Goal: Task Accomplishment & Management: Manage account settings

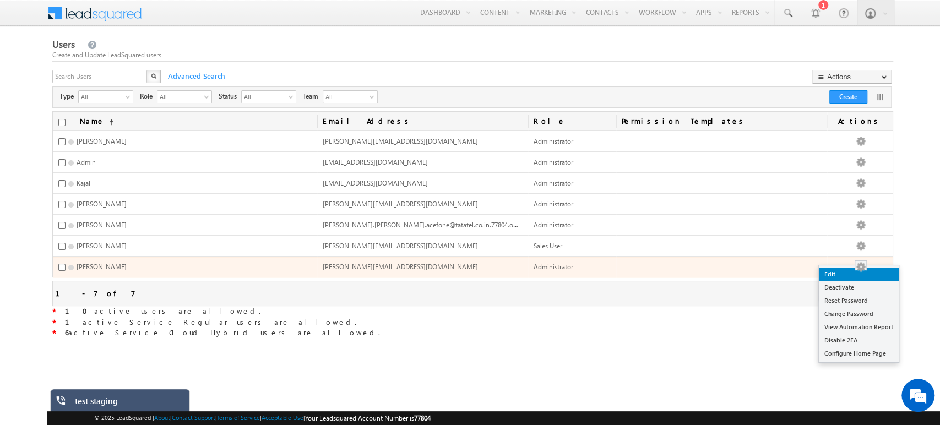
click at [856, 271] on link "Edit" at bounding box center [859, 274] width 80 height 13
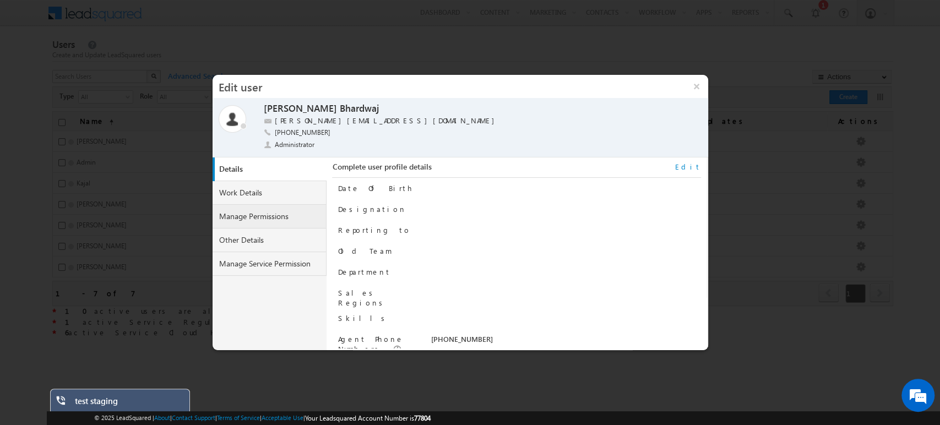
click at [245, 215] on link "Manage Permissions" at bounding box center [270, 217] width 115 height 24
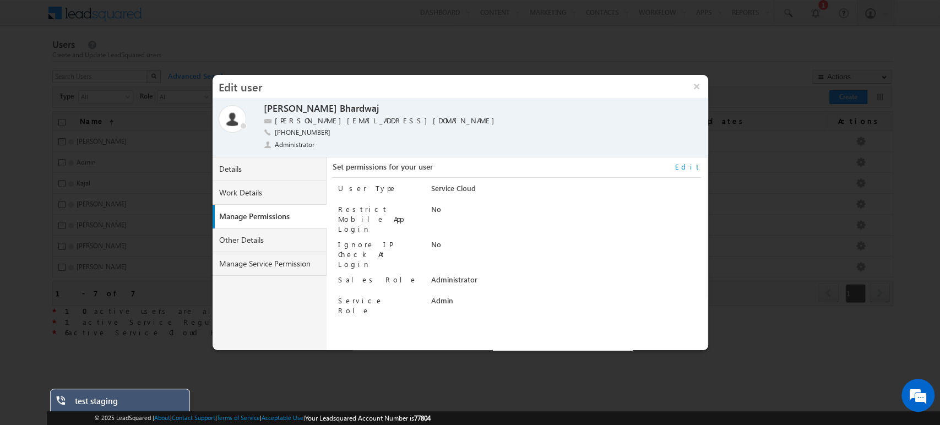
click at [695, 167] on link "Edit" at bounding box center [688, 167] width 26 height 10
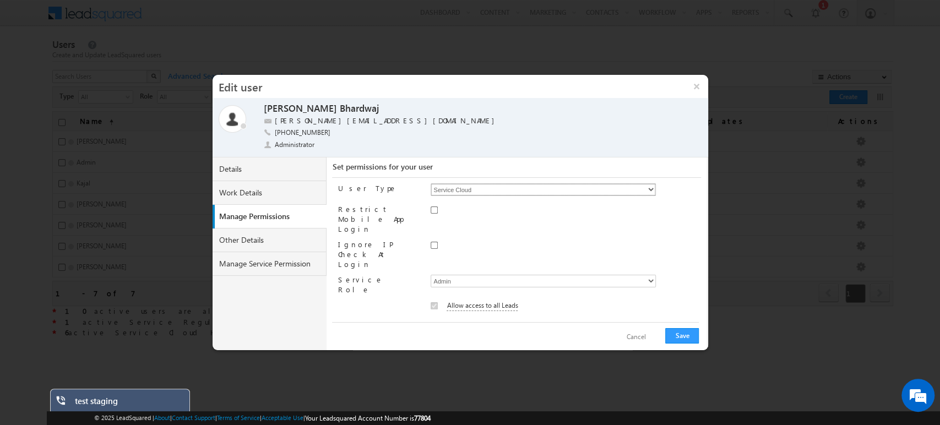
click at [489, 189] on select "Regular Service Cloud Sales + Service" at bounding box center [543, 189] width 225 height 13
select select "9"
click at [431, 183] on select "Regular Service Cloud Sales + Service" at bounding box center [543, 189] width 225 height 13
click at [676, 330] on button "Save" at bounding box center [683, 335] width 34 height 15
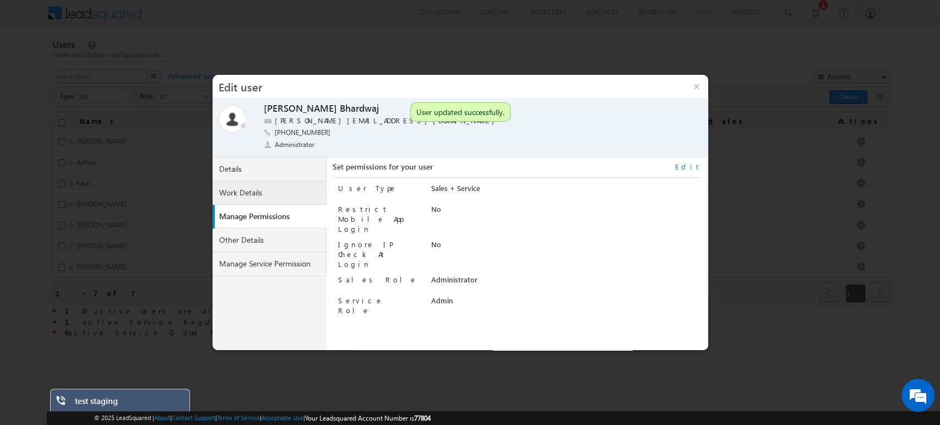
click at [250, 193] on link "Work Details" at bounding box center [270, 193] width 115 height 24
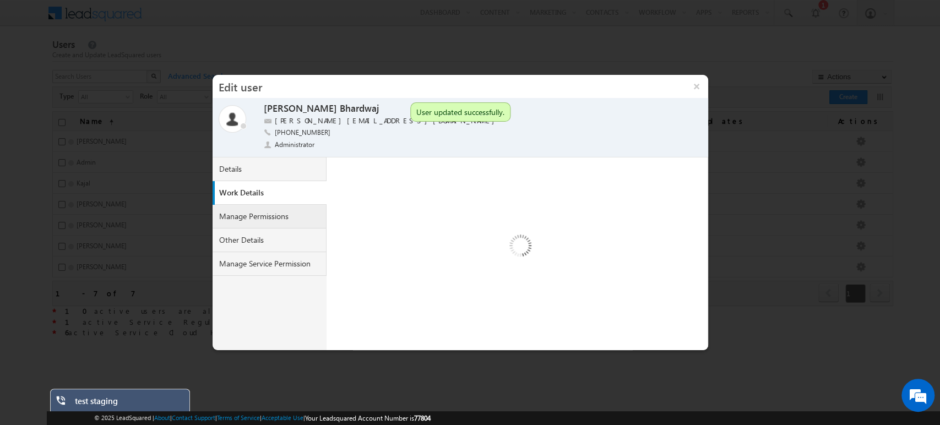
click at [254, 207] on link "Manage Permissions" at bounding box center [270, 217] width 115 height 24
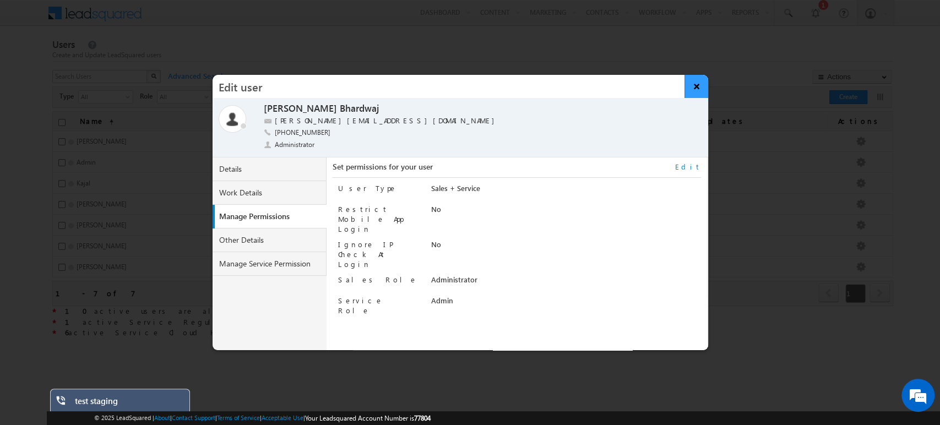
click at [694, 87] on button "×" at bounding box center [697, 86] width 24 height 23
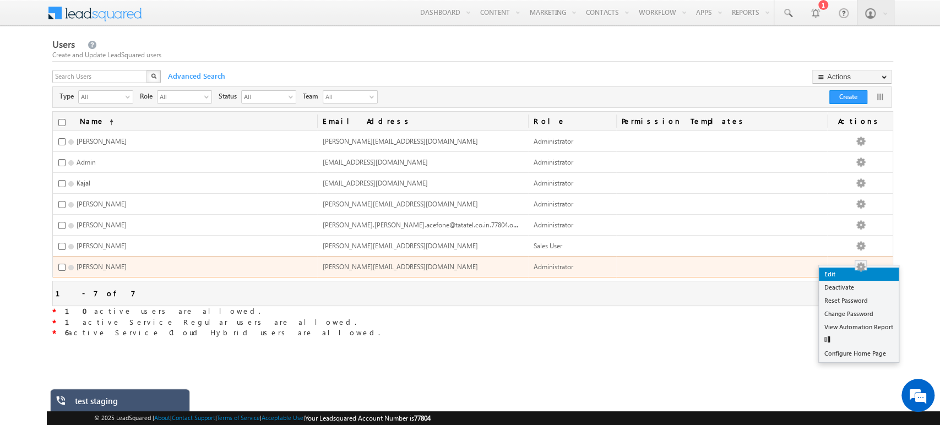
click at [851, 274] on link "Edit" at bounding box center [859, 274] width 80 height 13
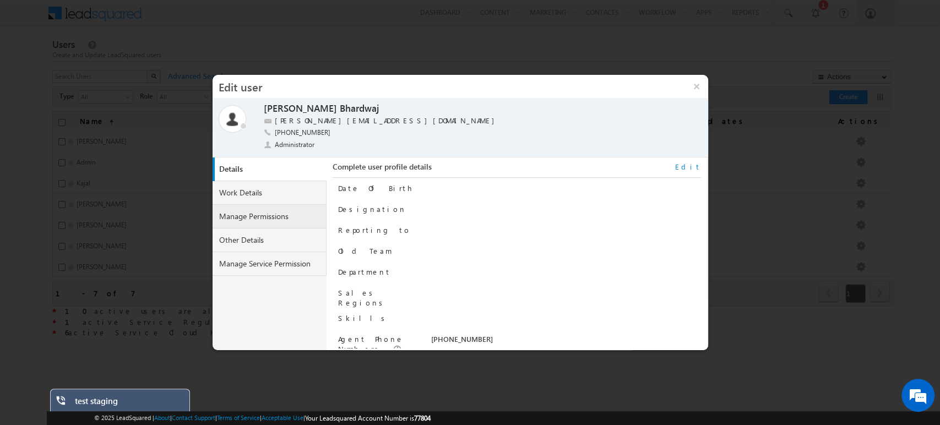
click at [253, 219] on link "Manage Permissions" at bounding box center [270, 217] width 115 height 24
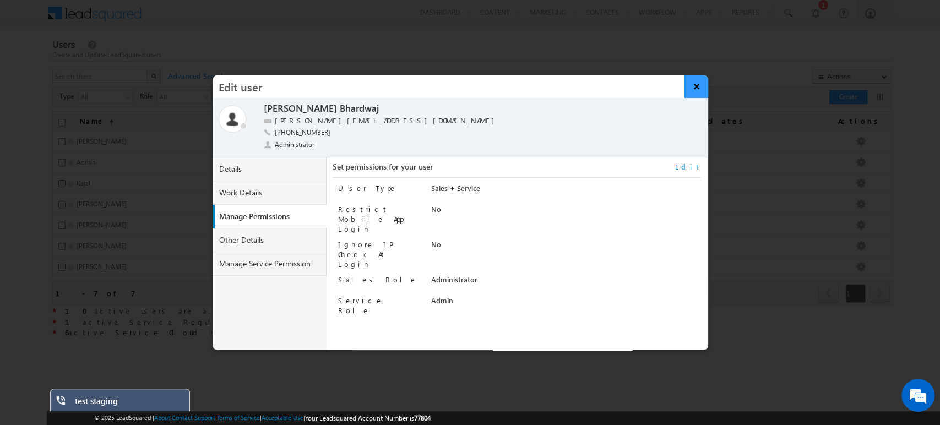
click at [692, 78] on button "×" at bounding box center [697, 86] width 24 height 23
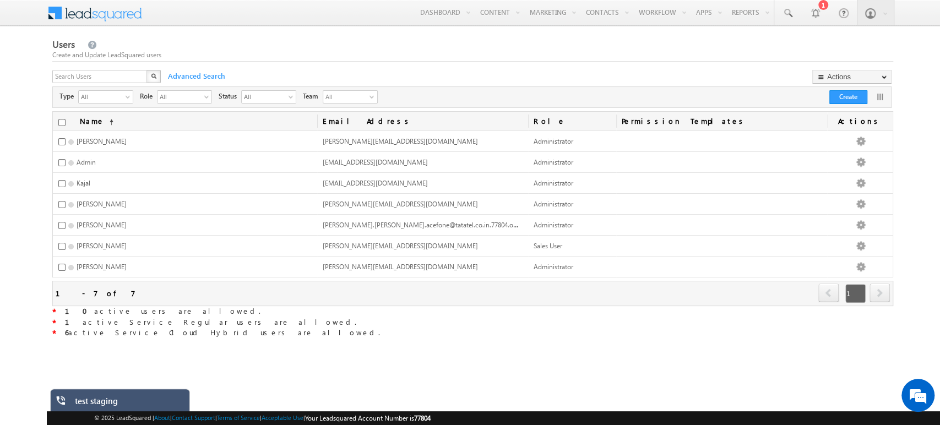
drag, startPoint x: 212, startPoint y: 329, endPoint x: 53, endPoint y: 305, distance: 160.0
click at [53, 305] on div "Name (sorted ascending) Email Address Role Permission Templates Actions abhishr…" at bounding box center [472, 225] width 841 height 228
copy div "* 10 active users are allowed. * 1 active Service Regular users are allowed. * …"
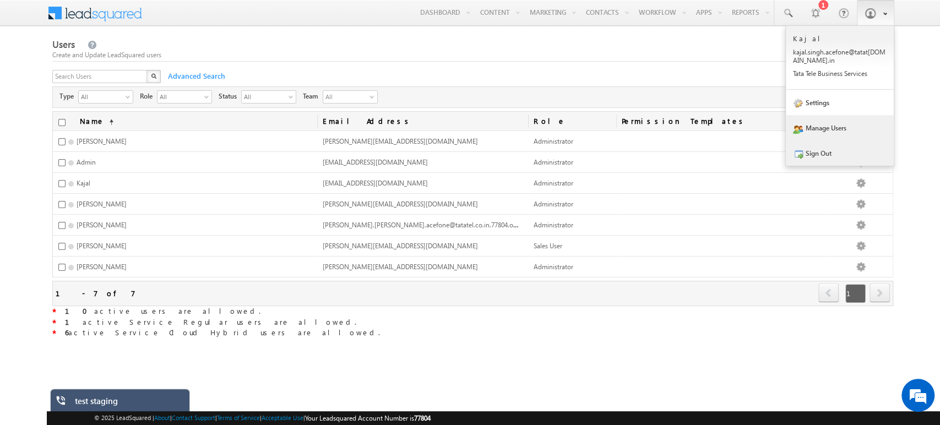
click at [824, 157] on link "Sign Out" at bounding box center [840, 152] width 108 height 25
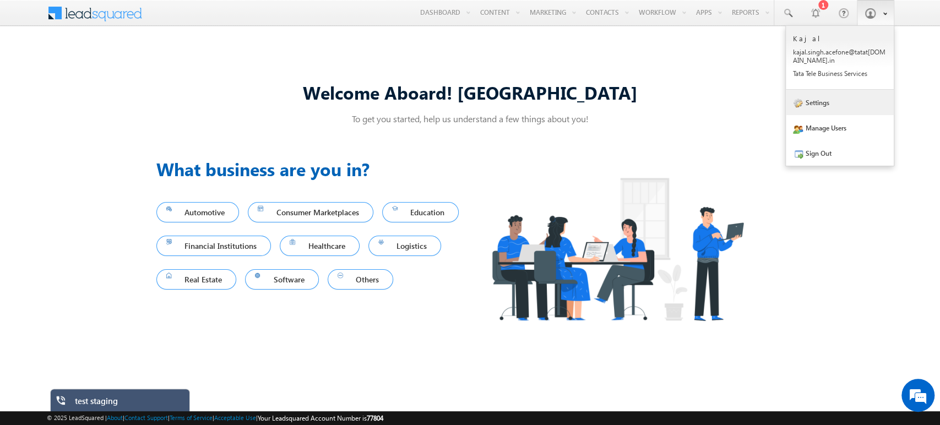
click at [576, 105] on link "Settings" at bounding box center [840, 102] width 108 height 25
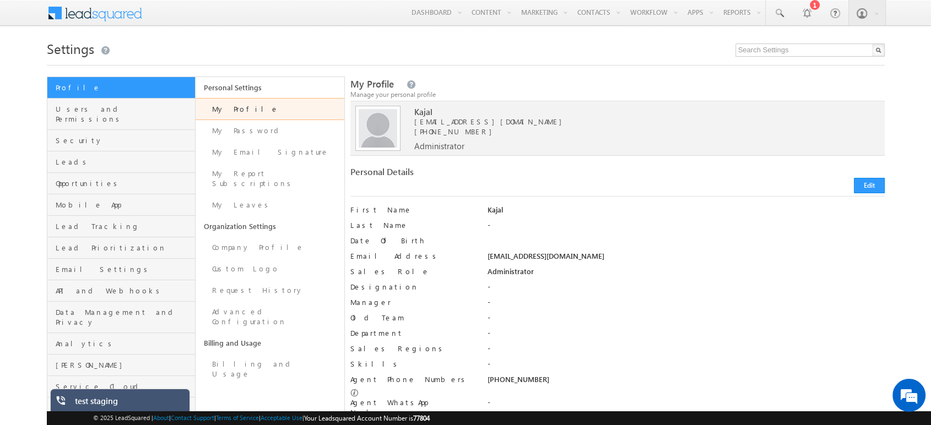
click at [773, 56] on h1 "Settings" at bounding box center [466, 47] width 838 height 21
click at [764, 55] on input "text" at bounding box center [809, 50] width 149 height 13
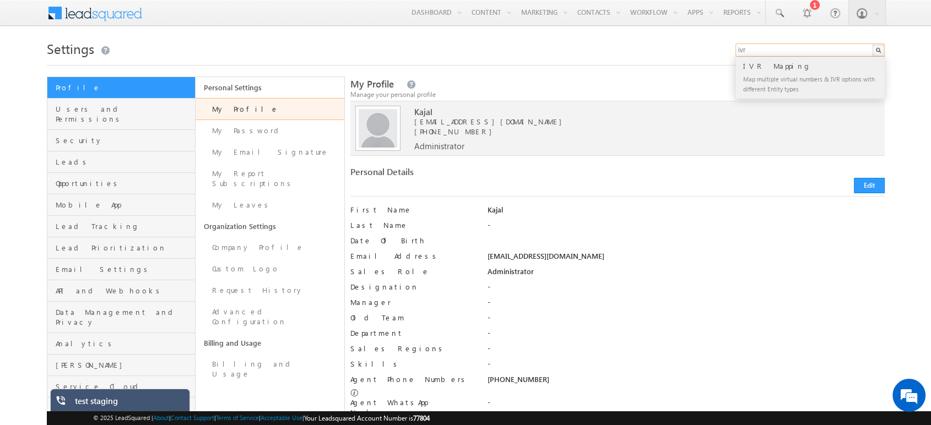
type input "ivr"
click at [771, 69] on div "IVR Mapping" at bounding box center [815, 66] width 148 height 12
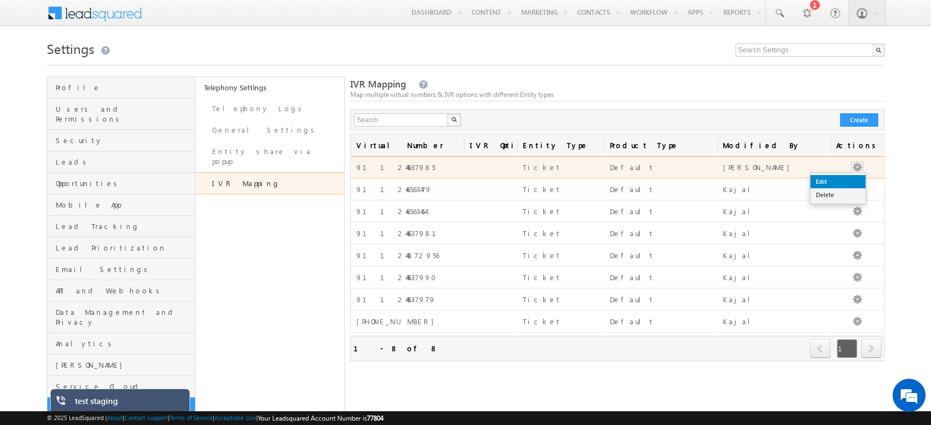
click at [838, 179] on link "Edit" at bounding box center [837, 181] width 55 height 13
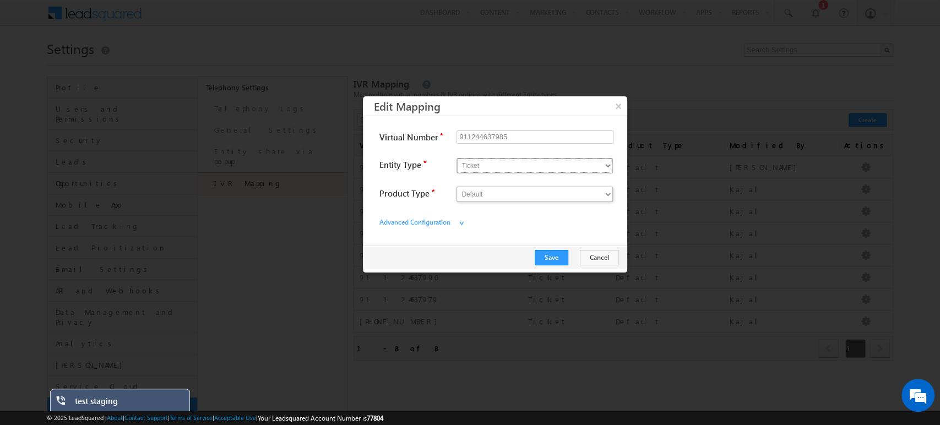
click at [482, 167] on select "Opportunity Ticket" at bounding box center [535, 165] width 156 height 15
select select "Opportunity"
click at [457, 158] on select "Opportunity Ticket" at bounding box center [535, 165] width 156 height 15
click at [486, 198] on select "Opportunity" at bounding box center [535, 194] width 156 height 15
click at [562, 257] on button "Save" at bounding box center [552, 257] width 34 height 15
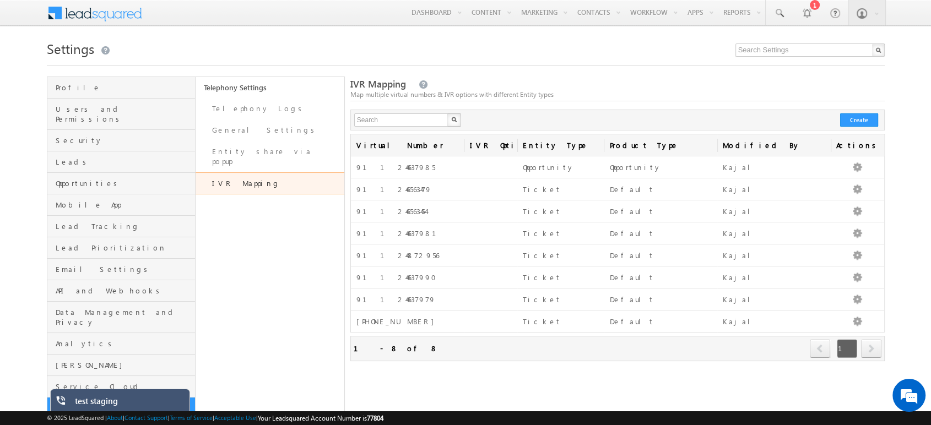
click at [98, 407] on div "test staging" at bounding box center [128, 403] width 107 height 15
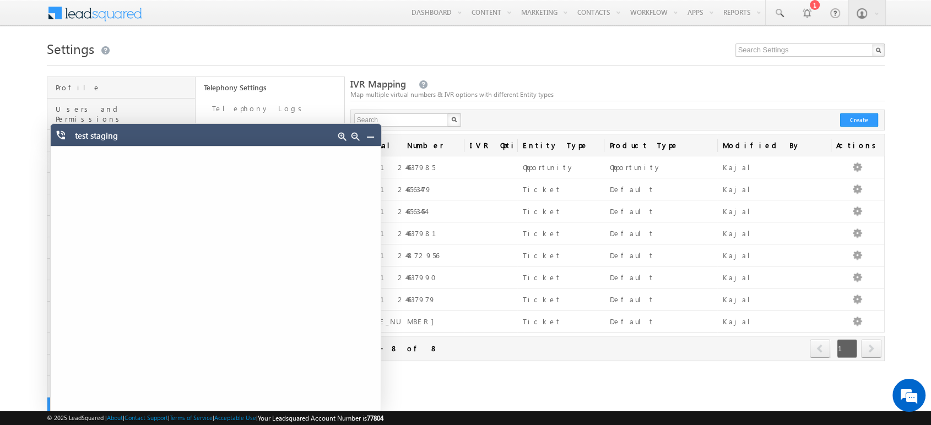
click at [370, 135] on link at bounding box center [370, 136] width 9 height 9
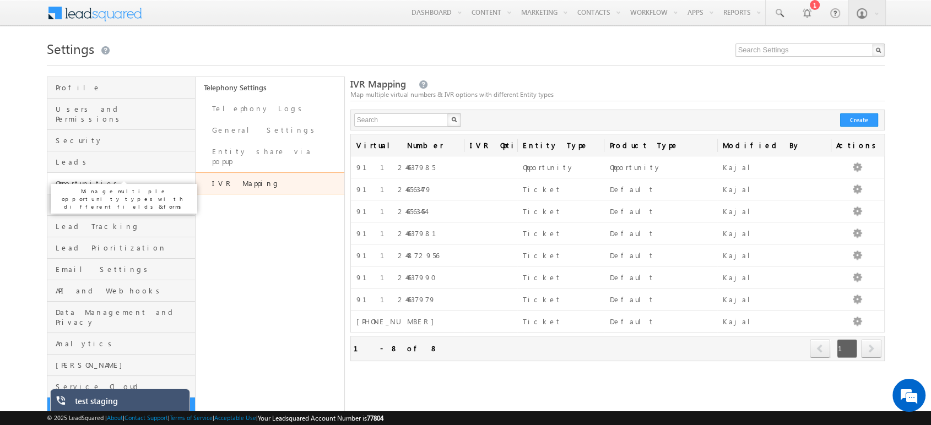
click at [76, 178] on span "Opportunities" at bounding box center [124, 183] width 137 height 10
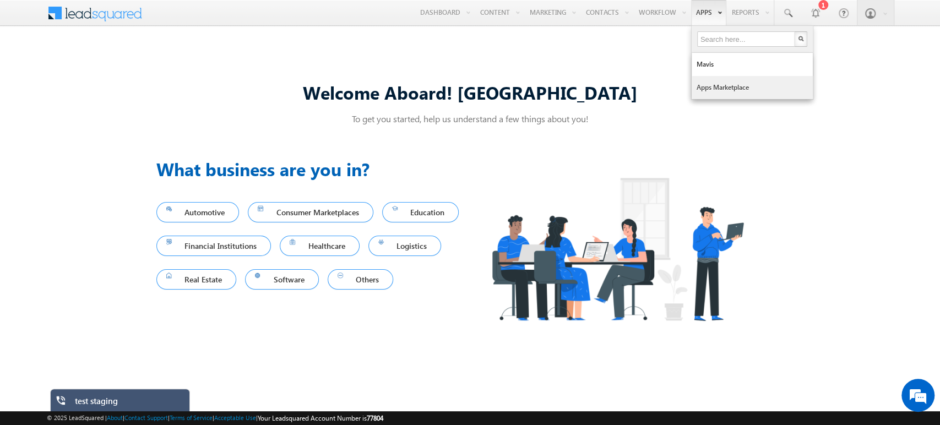
click at [732, 86] on link "Apps Marketplace" at bounding box center [752, 87] width 121 height 23
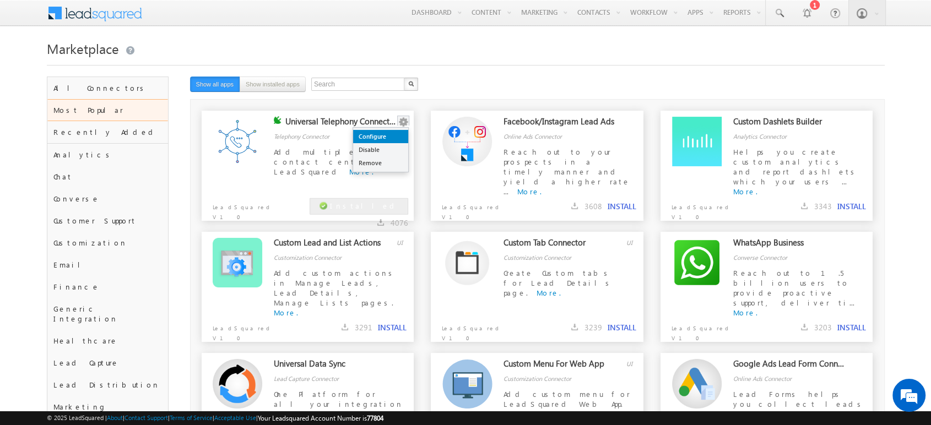
click at [396, 136] on link "Configure" at bounding box center [380, 136] width 55 height 13
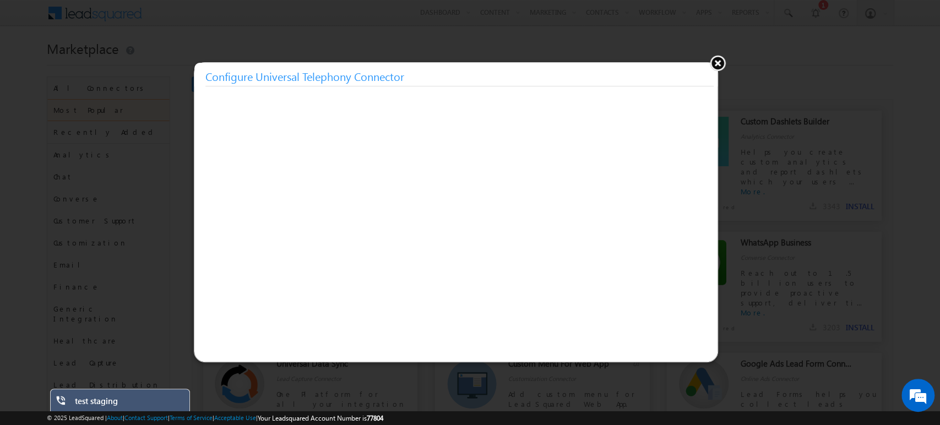
click at [718, 59] on button at bounding box center [718, 63] width 17 height 17
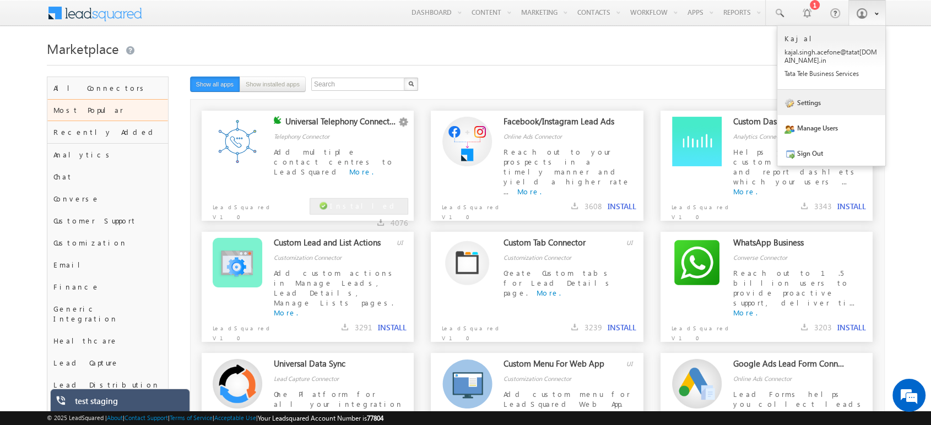
click at [835, 111] on link "Settings" at bounding box center [831, 102] width 108 height 25
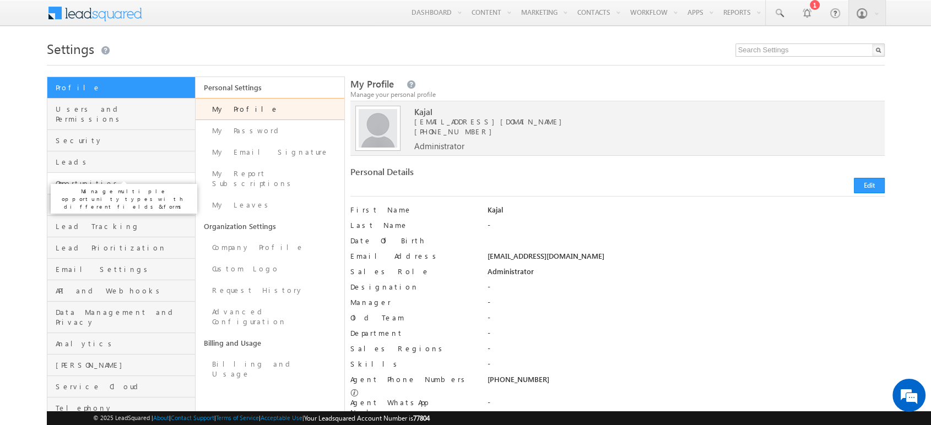
click at [97, 178] on span "Opportunities" at bounding box center [124, 183] width 137 height 10
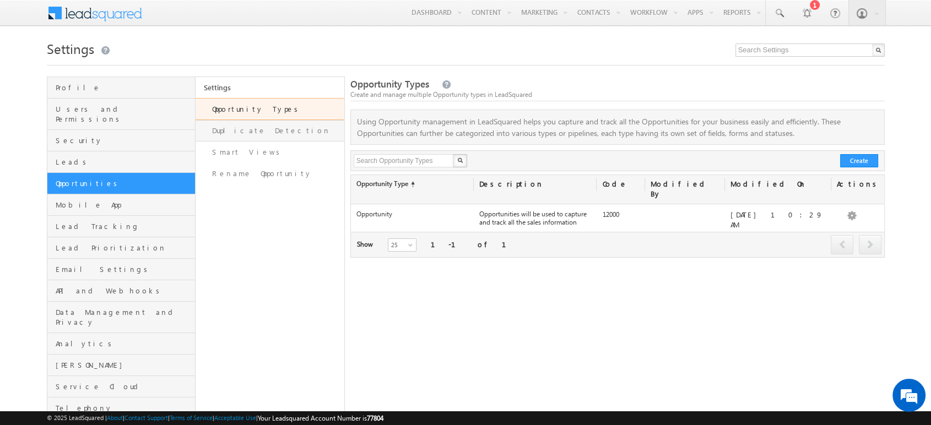
click at [259, 134] on link "Duplicate Detection" at bounding box center [270, 130] width 149 height 21
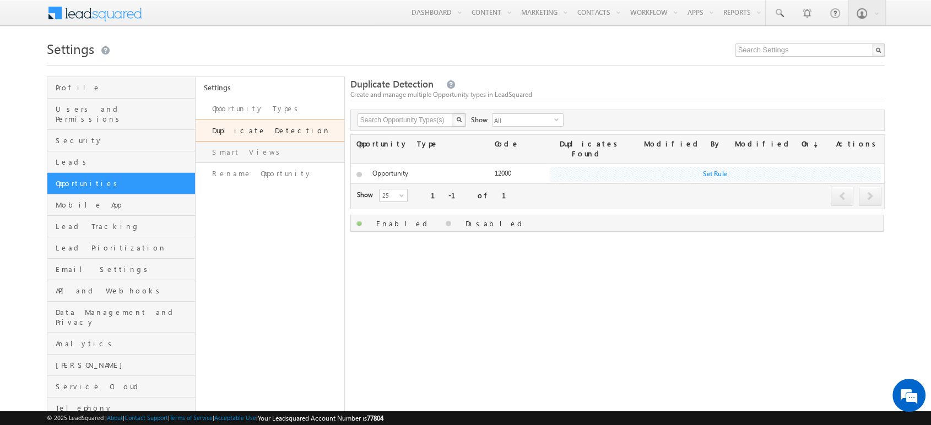
click at [249, 147] on link "Smart Views" at bounding box center [270, 152] width 149 height 21
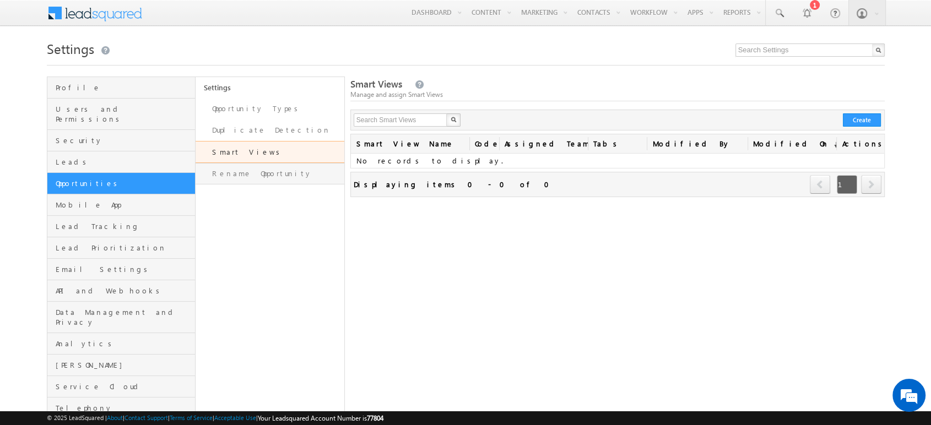
click at [255, 178] on link "Rename Opportunity" at bounding box center [270, 173] width 149 height 21
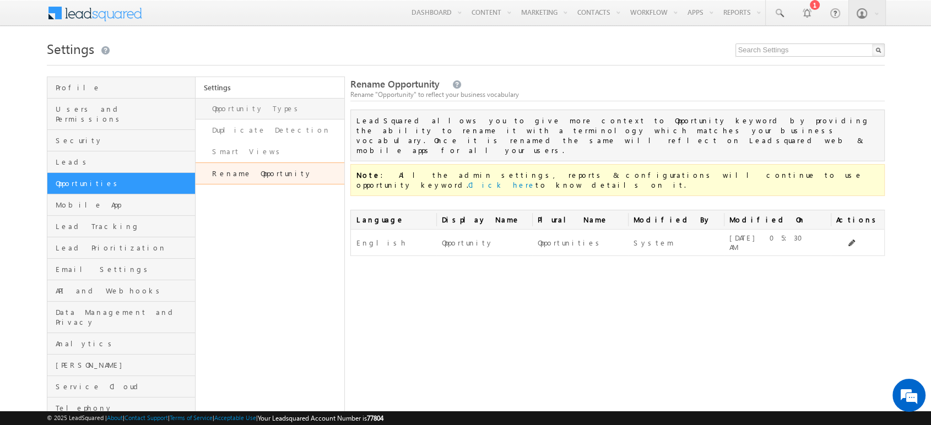
click at [226, 104] on link "Opportunity Types" at bounding box center [270, 108] width 149 height 21
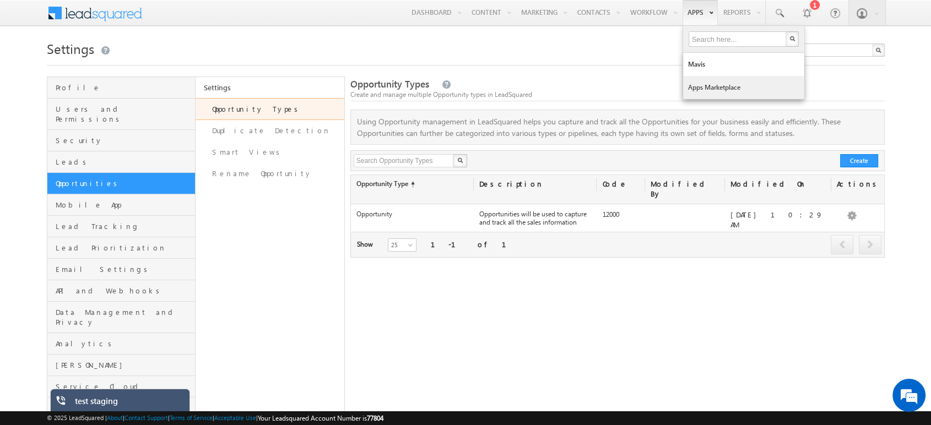
click at [705, 83] on link "Apps Marketplace" at bounding box center [743, 87] width 121 height 23
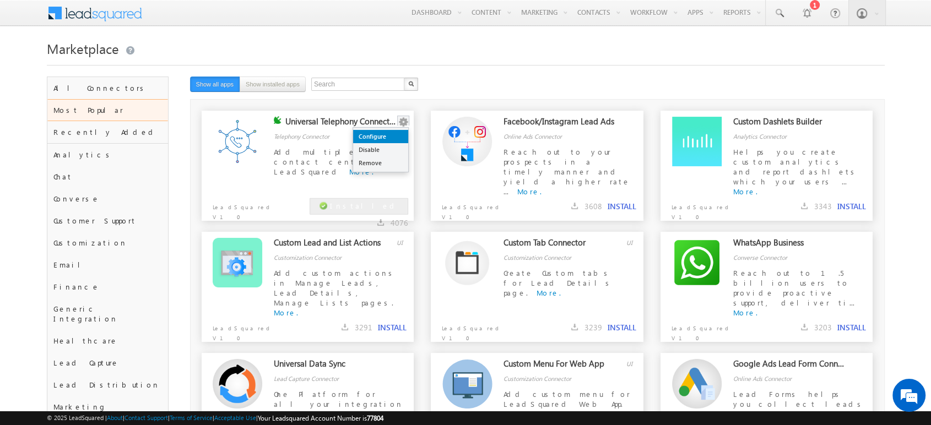
click at [386, 141] on link "Configure" at bounding box center [380, 136] width 55 height 13
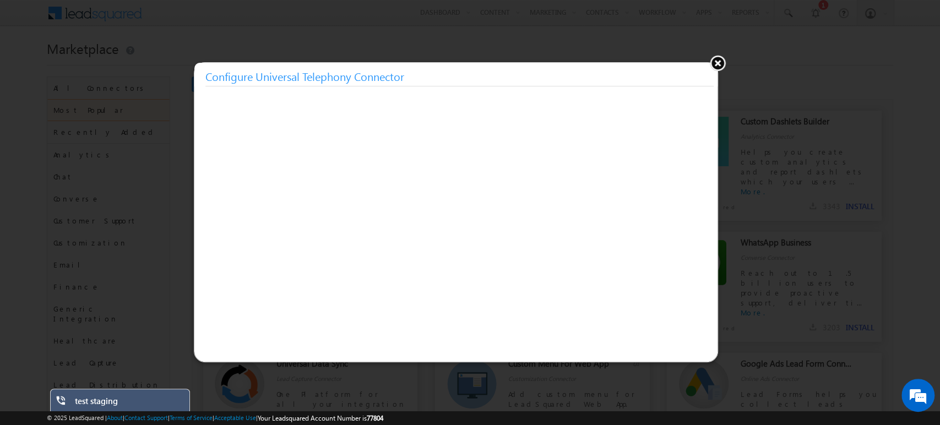
click at [723, 67] on button at bounding box center [718, 63] width 17 height 17
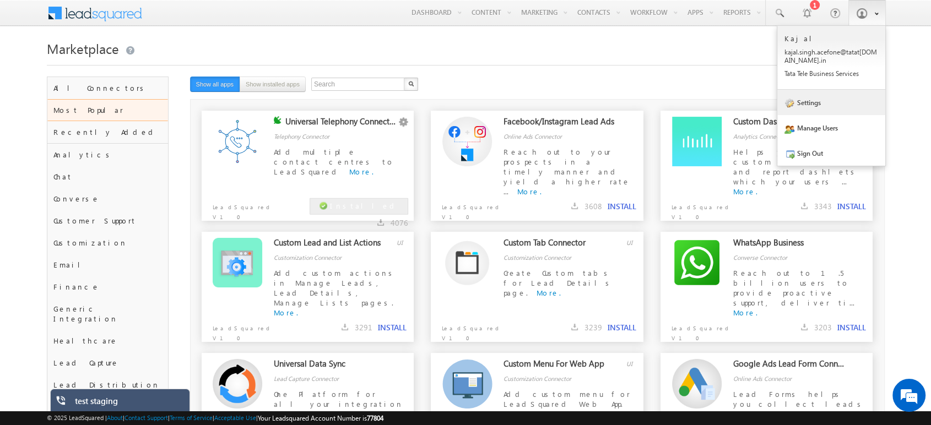
click at [813, 113] on link "Settings" at bounding box center [831, 102] width 108 height 25
click at [824, 109] on link "Settings" at bounding box center [831, 102] width 108 height 25
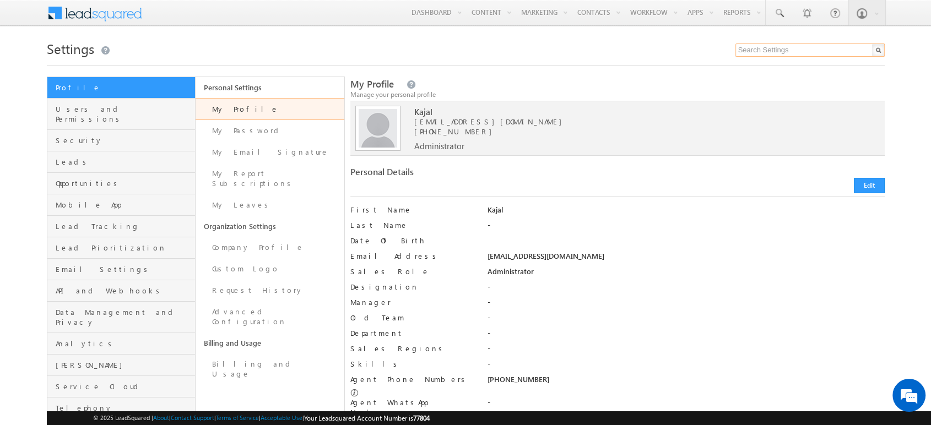
click at [780, 56] on input "text" at bounding box center [809, 50] width 149 height 13
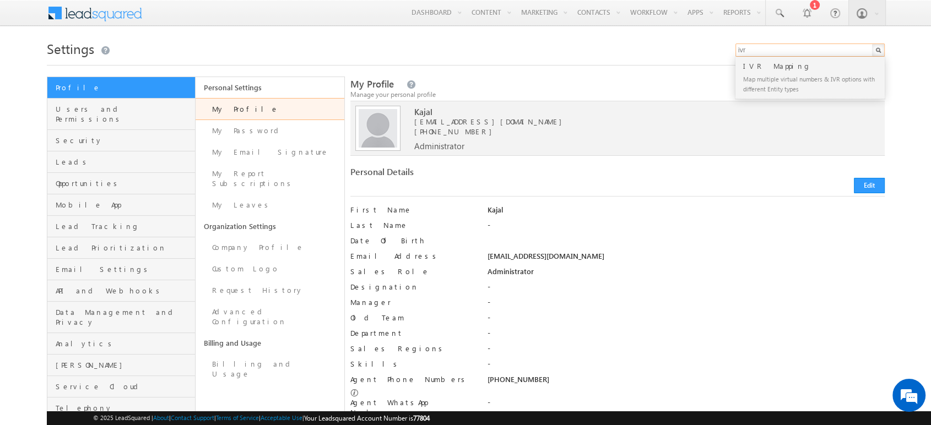
type input "ivr"
click at [759, 75] on div "Map multiple virtual numbers & IVR options with different Entity types" at bounding box center [815, 83] width 148 height 23
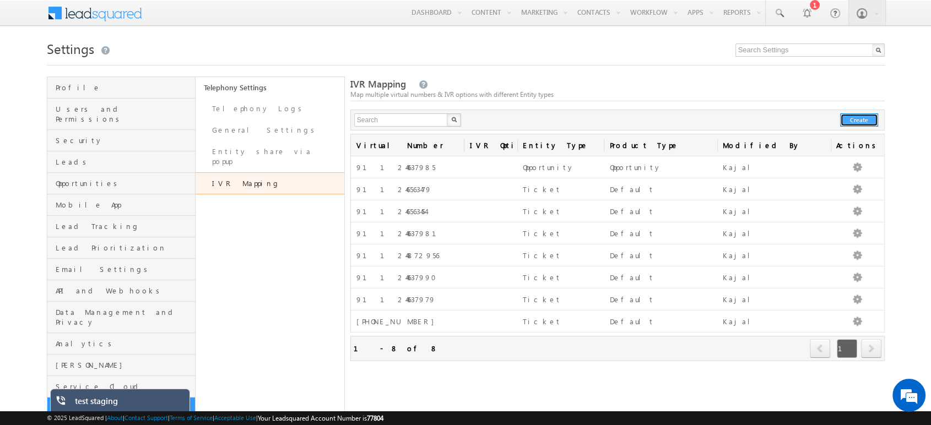
click at [849, 122] on button "Create" at bounding box center [859, 119] width 38 height 13
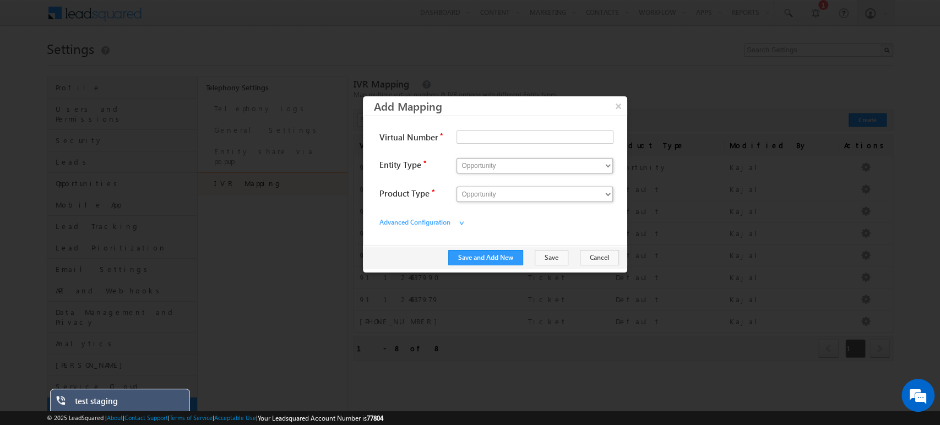
click at [472, 128] on label "Virtual Number" at bounding box center [435, 137] width 110 height 19
click at [472, 131] on input "Virtual Number" at bounding box center [535, 137] width 157 height 13
paste input "918069427207"
type input "918069427207"
click at [508, 162] on select "Opportunity Ticket" at bounding box center [535, 165] width 156 height 15
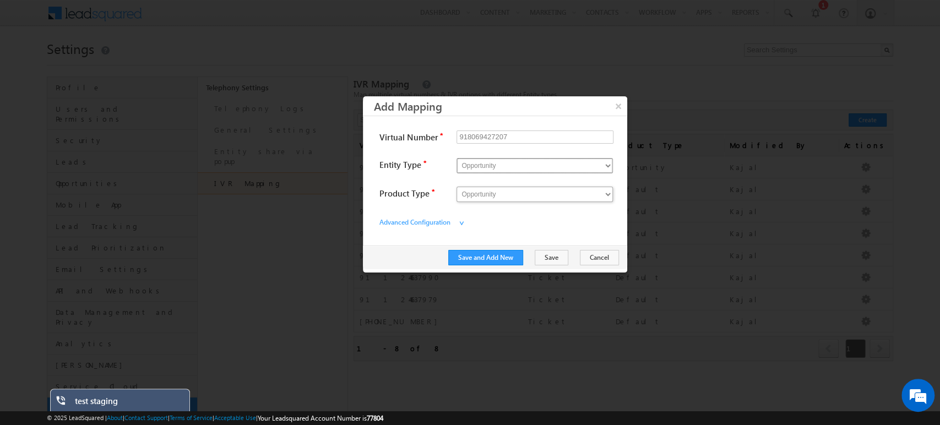
click at [457, 158] on select "Opportunity Ticket" at bounding box center [535, 165] width 156 height 15
click at [561, 256] on button "Save" at bounding box center [552, 257] width 34 height 15
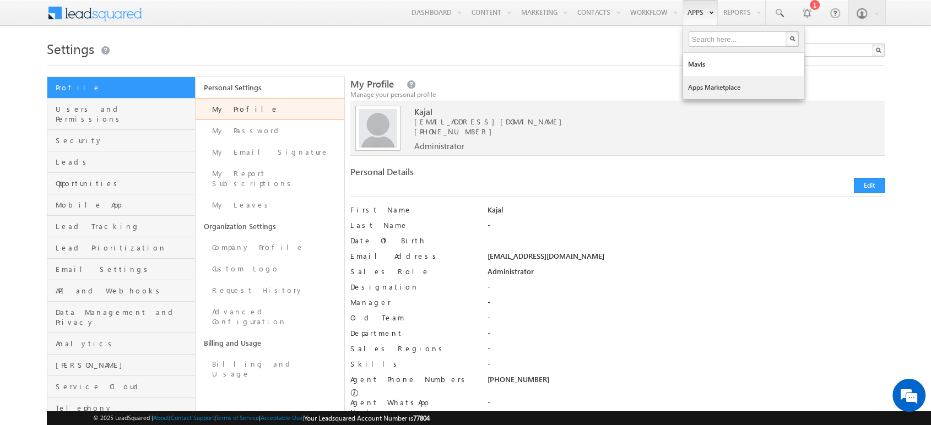
click at [706, 80] on link "Apps Marketplace" at bounding box center [743, 87] width 121 height 23
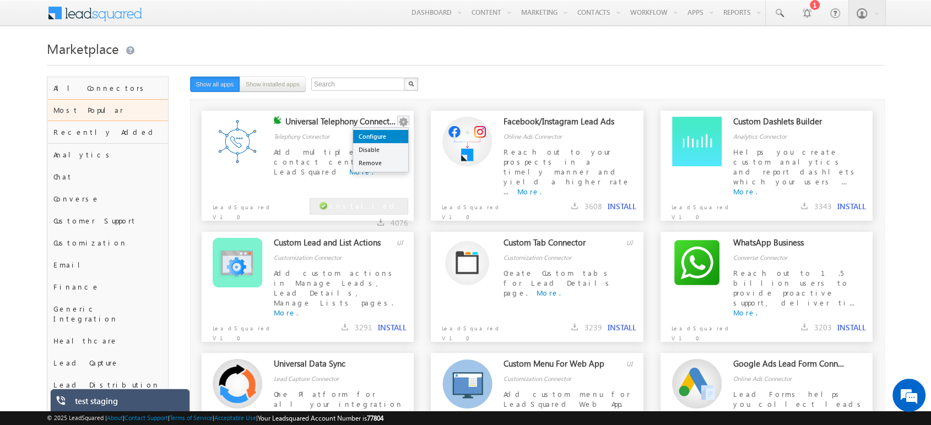
click at [387, 131] on link "Configure" at bounding box center [380, 136] width 55 height 13
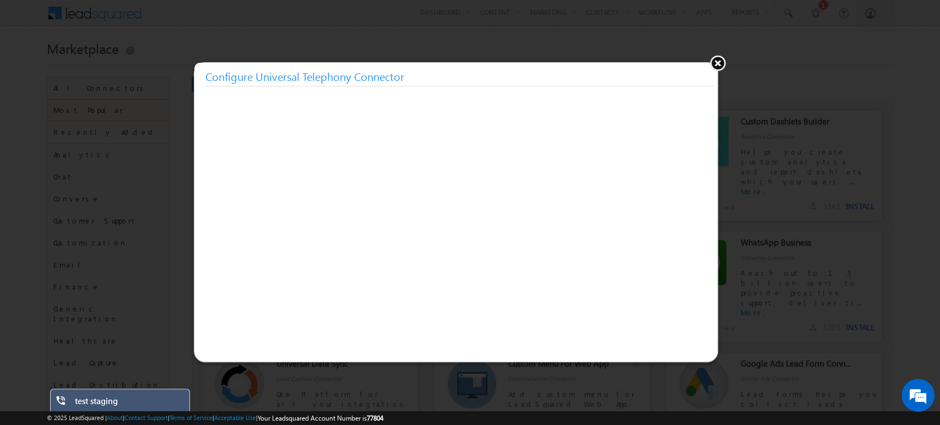
click at [716, 66] on button at bounding box center [718, 63] width 17 height 17
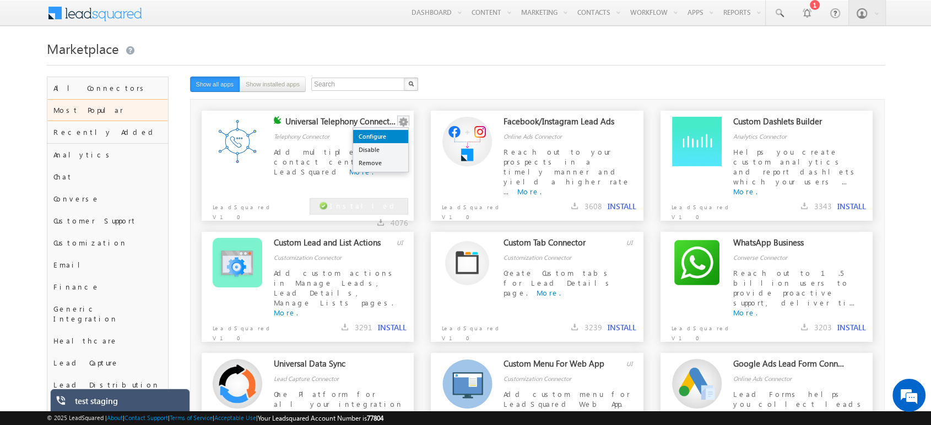
click at [396, 136] on link "Configure" at bounding box center [380, 136] width 55 height 13
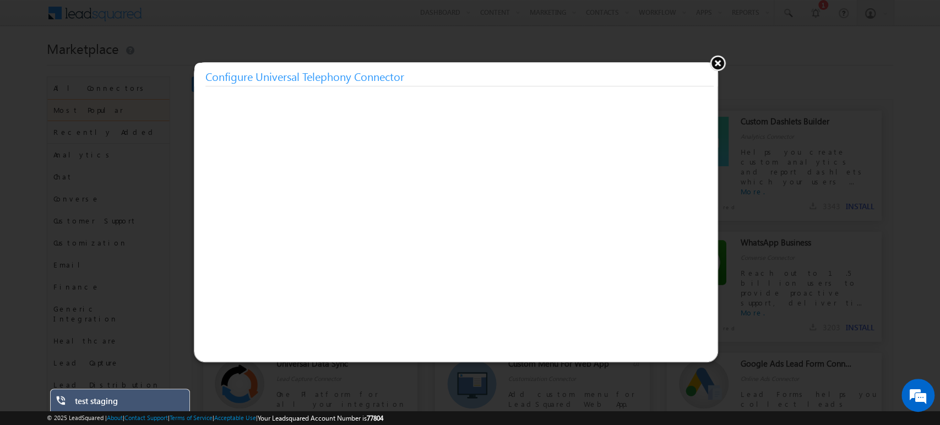
click at [716, 65] on button at bounding box center [718, 63] width 17 height 17
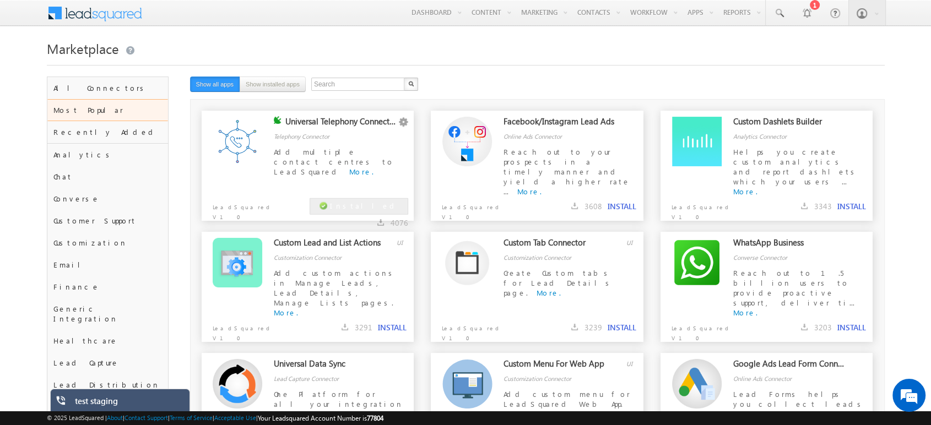
click at [121, 402] on div "test staging" at bounding box center [128, 403] width 107 height 15
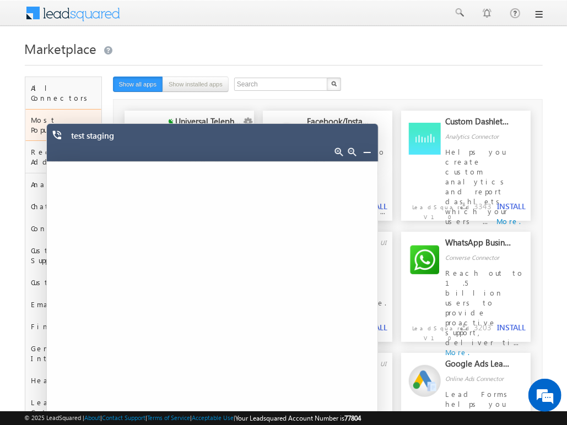
click at [366, 152] on link at bounding box center [367, 152] width 9 height 9
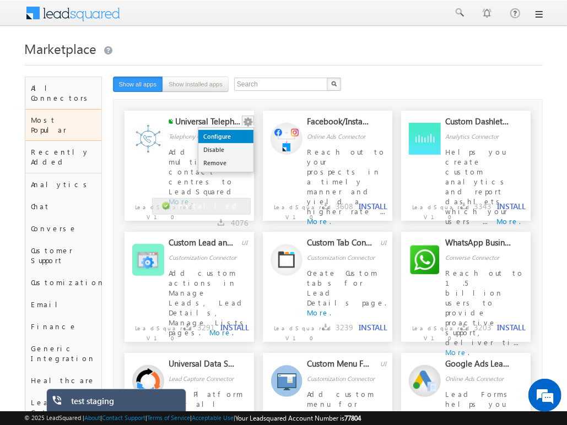
click at [229, 136] on link "Configure" at bounding box center [225, 136] width 55 height 13
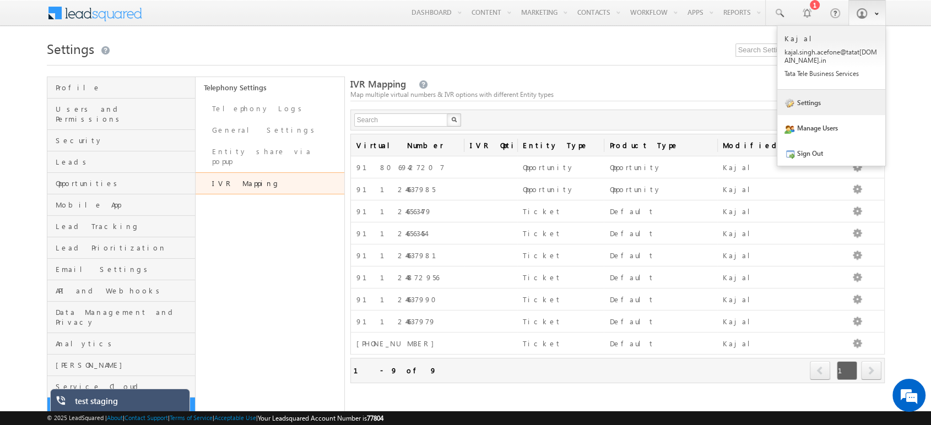
click at [805, 99] on link "Settings" at bounding box center [831, 102] width 108 height 25
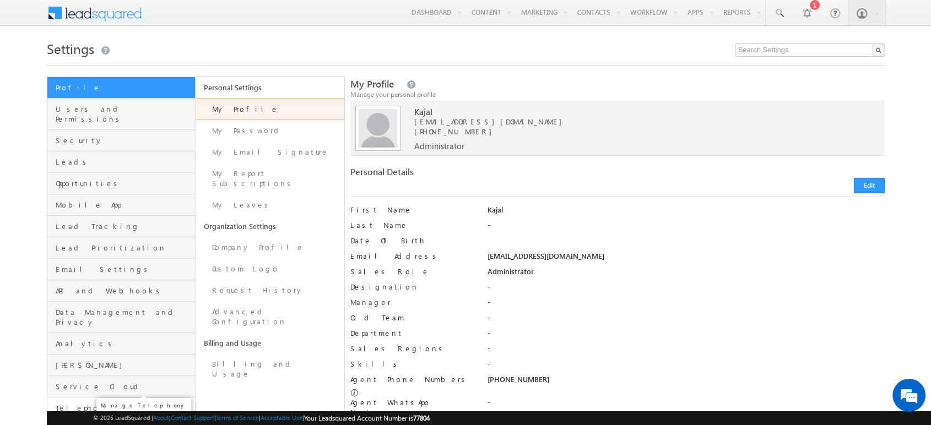
click at [91, 403] on span "Telephony" at bounding box center [124, 408] width 137 height 10
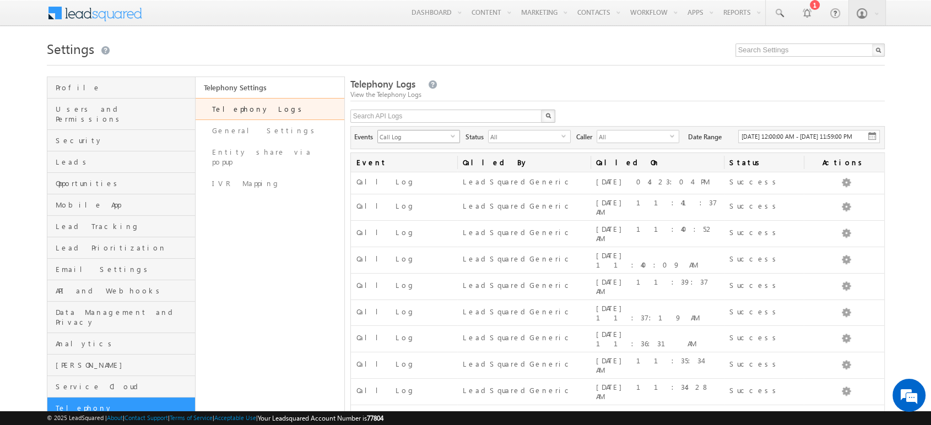
click at [428, 138] on span "Call Log" at bounding box center [414, 137] width 73 height 12
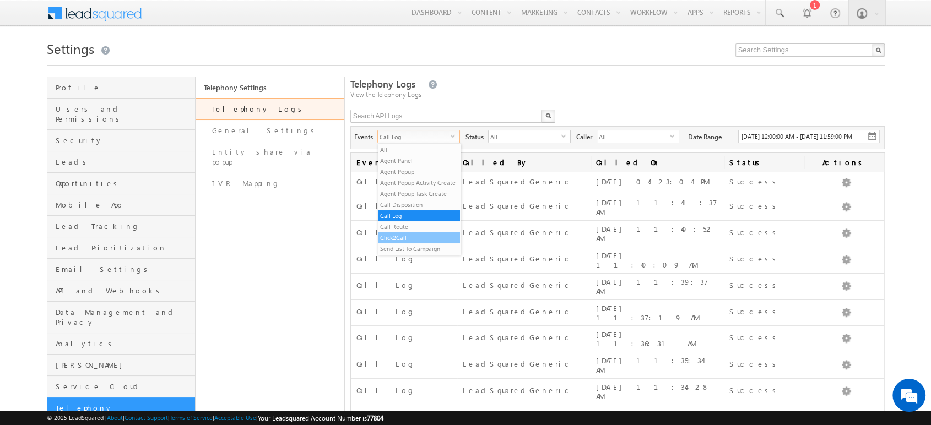
click at [409, 244] on li "Click2Call" at bounding box center [419, 237] width 82 height 11
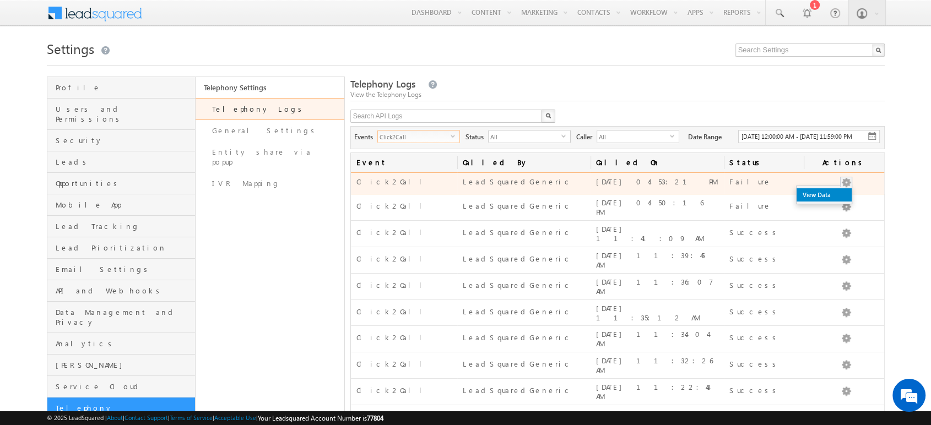
click at [837, 202] on link "View Data" at bounding box center [824, 194] width 55 height 13
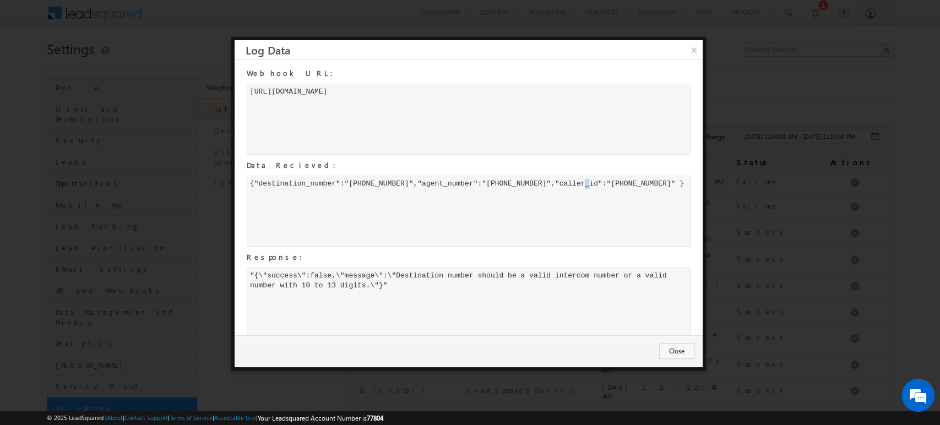
click at [498, 182] on div "{"destination_number":"+919717556599","agent_number":"+91-9717556599","caller_i…" at bounding box center [469, 211] width 444 height 71
click at [360, 180] on div "{"destination_number":"+919717556599","agent_number":"+91-9717556599","caller_i…" at bounding box center [469, 211] width 444 height 71
click at [693, 52] on button "×" at bounding box center [694, 49] width 18 height 19
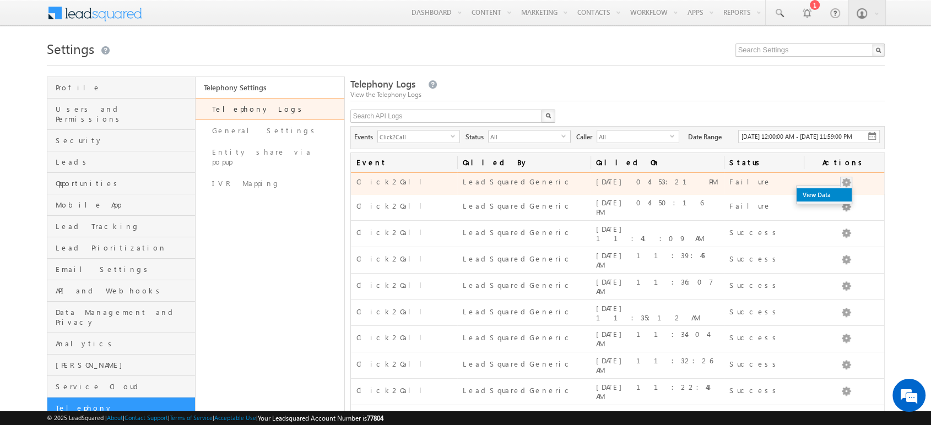
click at [836, 202] on link "View Data" at bounding box center [824, 194] width 55 height 13
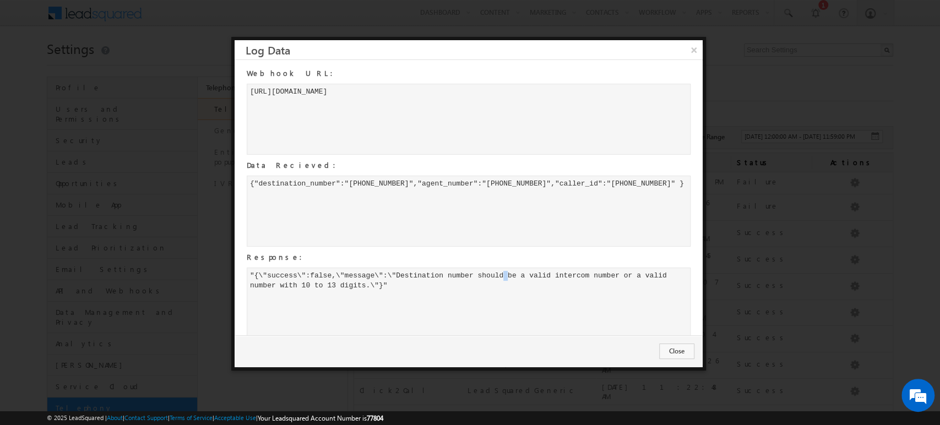
drag, startPoint x: 416, startPoint y: 269, endPoint x: 415, endPoint y: 277, distance: 7.8
click at [415, 277] on div ""{\"success\":false,\"message\":\"Destination number should be a valid intercom…" at bounding box center [469, 303] width 444 height 71
drag, startPoint x: 397, startPoint y: 275, endPoint x: 445, endPoint y: 275, distance: 48.5
click at [445, 275] on div ""{\"success\":false,\"message\":\"Destination number should be a valid intercom…" at bounding box center [469, 303] width 444 height 71
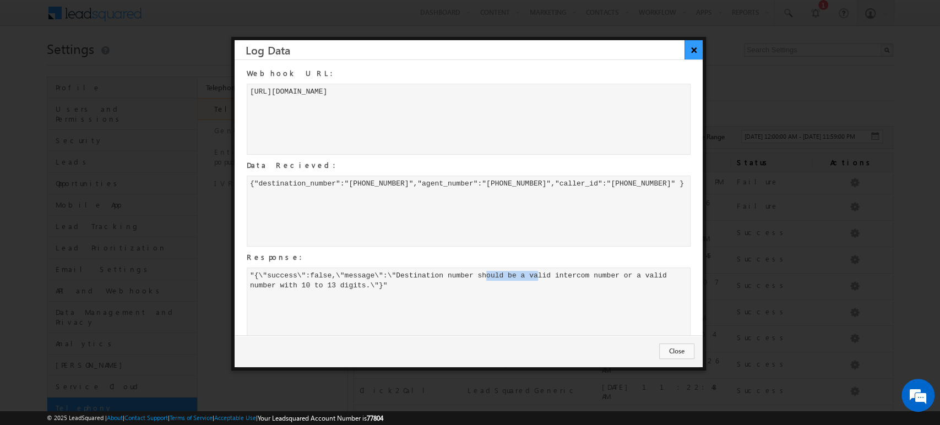
click at [694, 50] on button "×" at bounding box center [694, 49] width 18 height 19
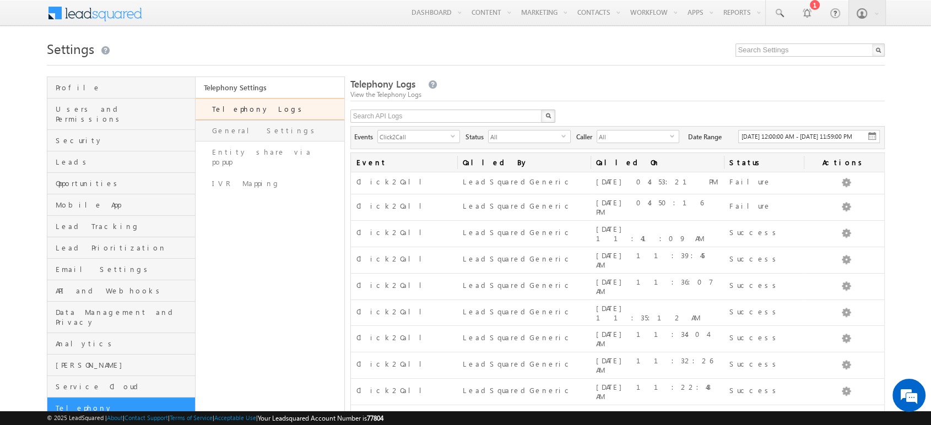
click at [308, 138] on link "General Settings" at bounding box center [270, 130] width 149 height 21
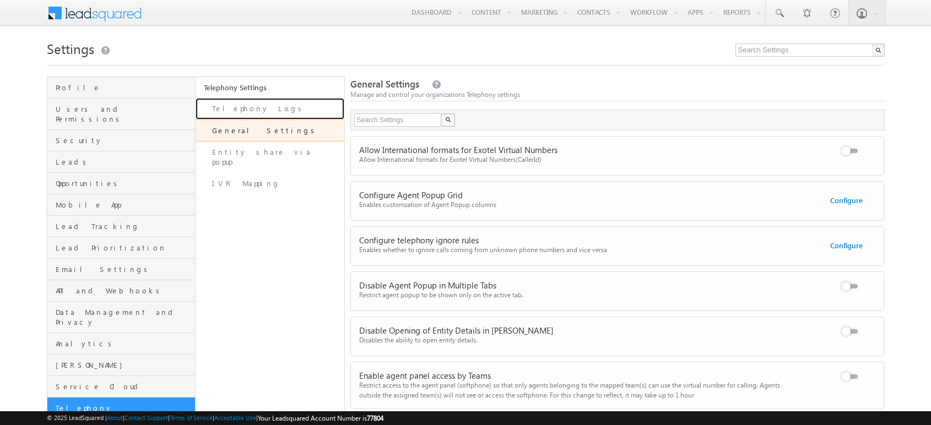
click at [285, 105] on link "Telephony Logs" at bounding box center [270, 108] width 149 height 21
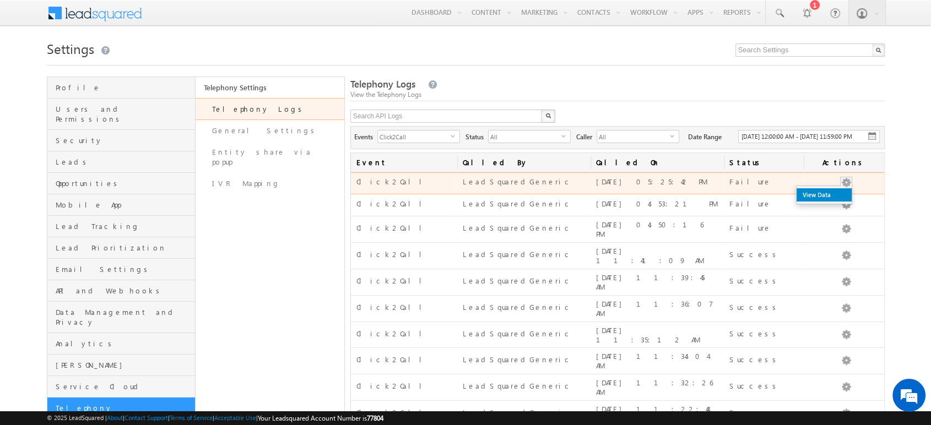
click at [840, 202] on link "View Data" at bounding box center [824, 194] width 55 height 13
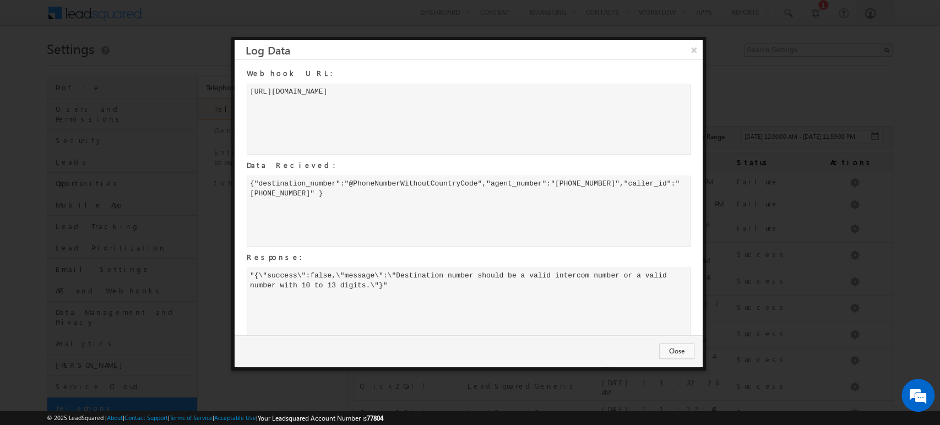
click at [369, 184] on div "{"destination_number":"@PhoneNumberWithoutCountryCode","agent_number":"[PHONE_N…" at bounding box center [469, 211] width 444 height 71
click at [697, 46] on button "×" at bounding box center [694, 49] width 18 height 19
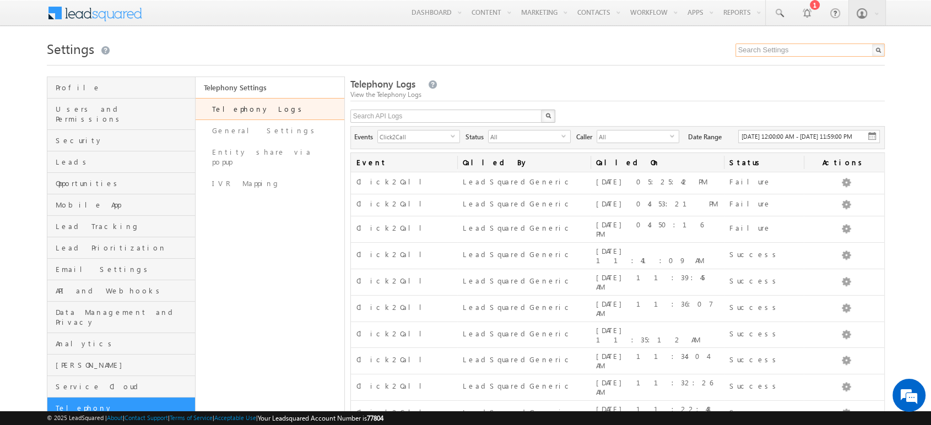
click at [749, 49] on input "text" at bounding box center [809, 50] width 149 height 13
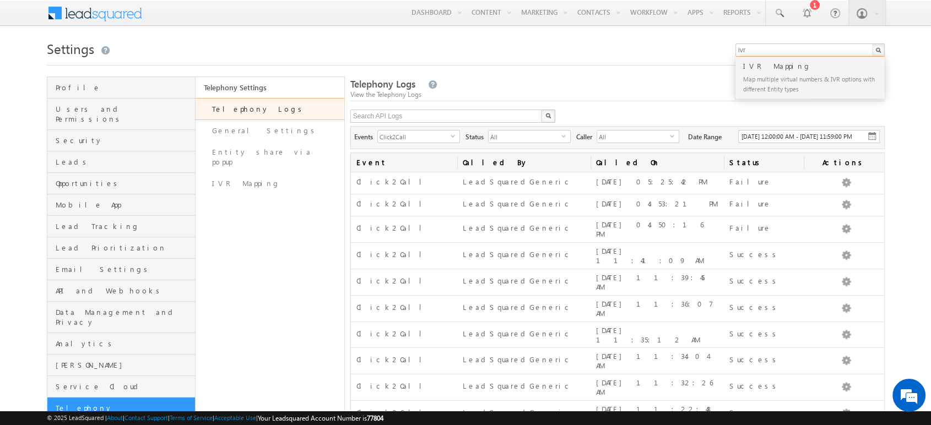
type input "ivr"
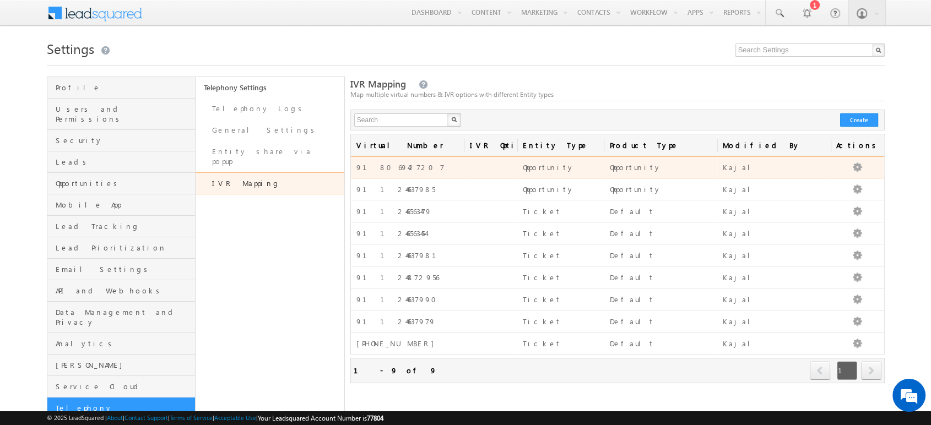
click at [366, 165] on div "918069427207" at bounding box center [407, 167] width 102 height 9
